Goal: Task Accomplishment & Management: Manage account settings

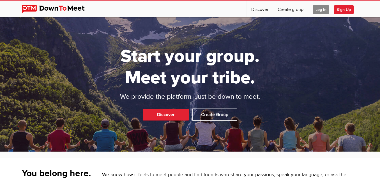
click at [321, 9] on span "Log In" at bounding box center [321, 9] width 17 height 9
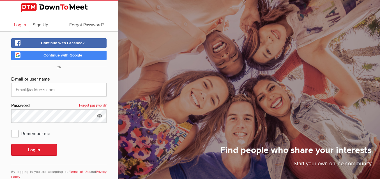
type input "[EMAIL_ADDRESS][DOMAIN_NAME]"
click at [32, 147] on button "Log In" at bounding box center [34, 150] width 46 height 12
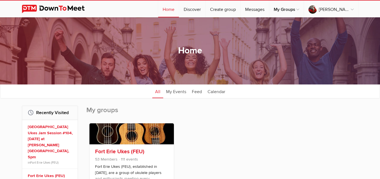
click at [123, 128] on link at bounding box center [131, 134] width 84 height 21
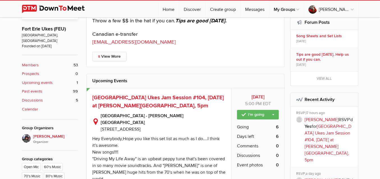
scroll to position [196, 0]
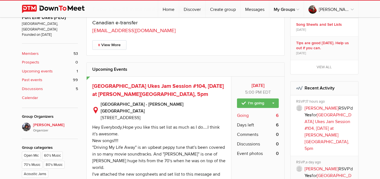
click at [238, 115] on span "Going" at bounding box center [243, 115] width 12 height 7
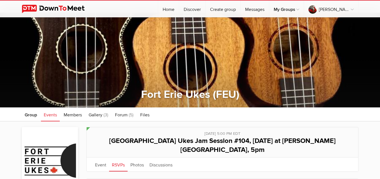
scroll to position [0, 0]
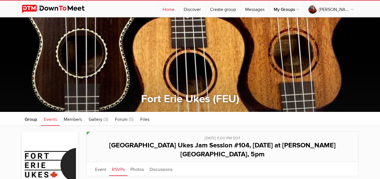
click at [176, 11] on link "Home" at bounding box center [168, 9] width 21 height 17
